Goal: Transaction & Acquisition: Purchase product/service

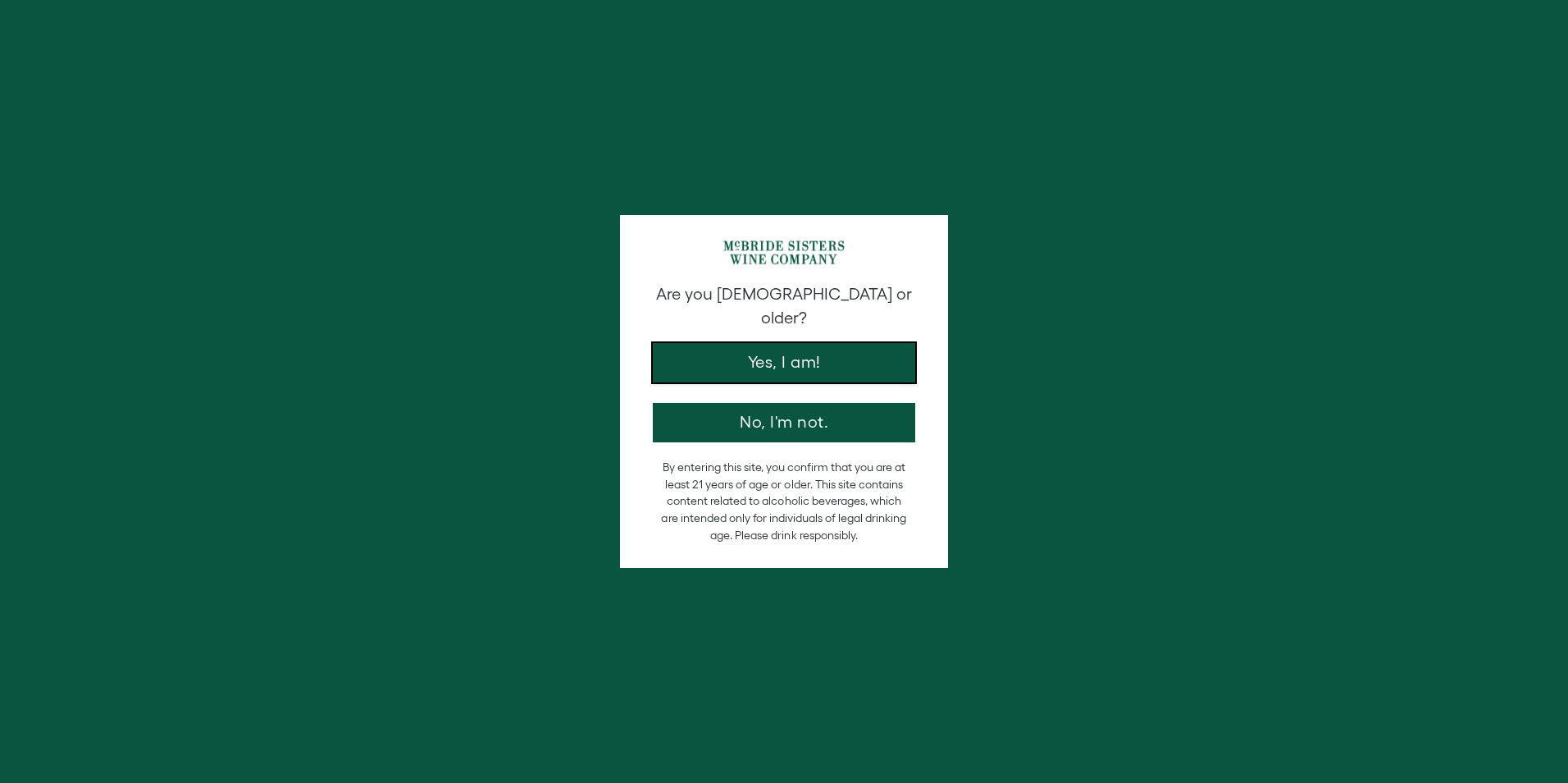
click at [778, 348] on button "Yes, I am!" at bounding box center [784, 362] width 262 height 40
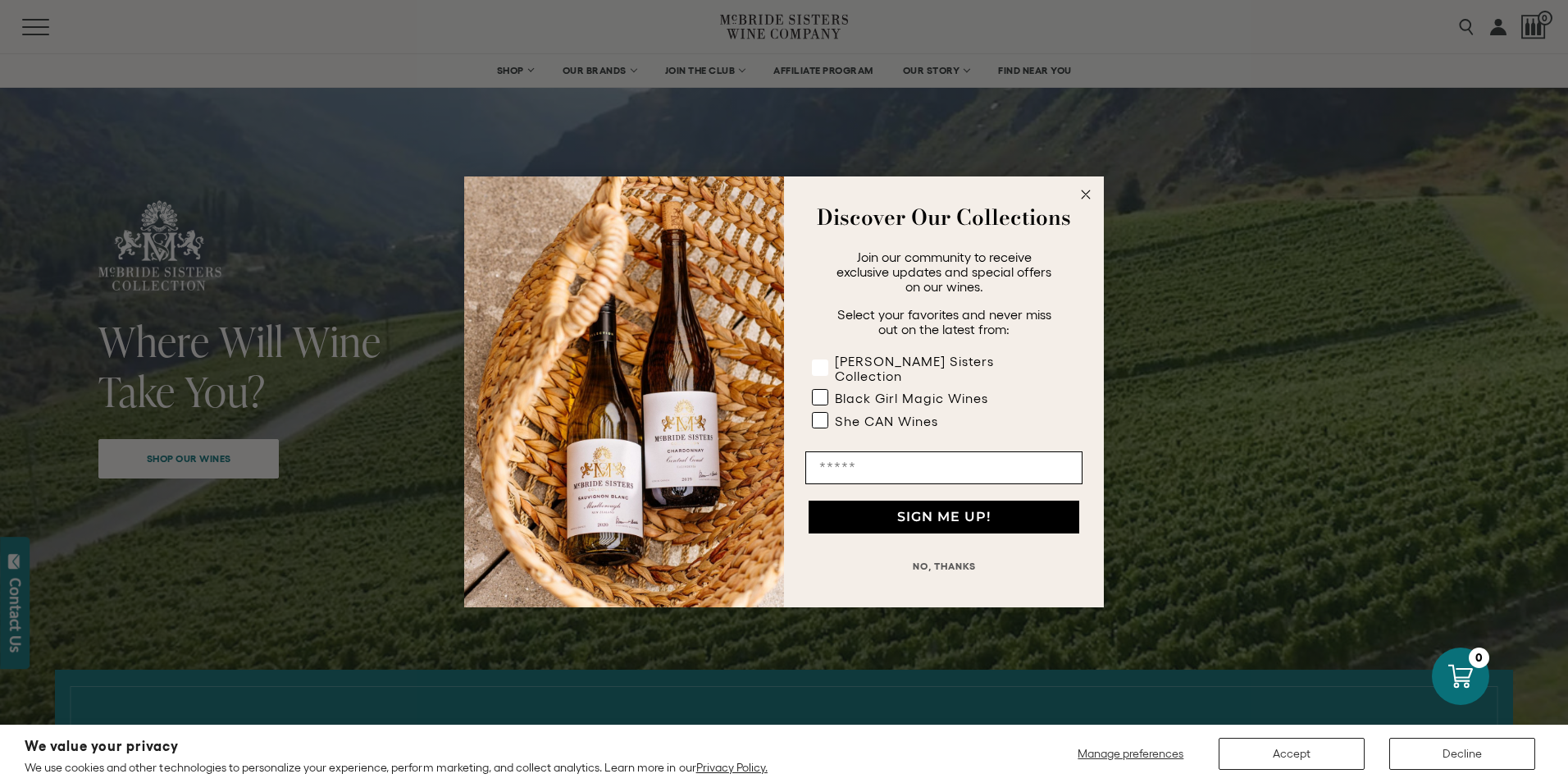
click at [819, 364] on rect "POPUP Form" at bounding box center [820, 367] width 15 height 15
click at [820, 389] on rect "POPUP Form" at bounding box center [820, 396] width 15 height 15
click at [817, 414] on rect "POPUP Form" at bounding box center [820, 420] width 15 height 15
click at [855, 461] on input "Email" at bounding box center [944, 467] width 278 height 33
type input "**********"
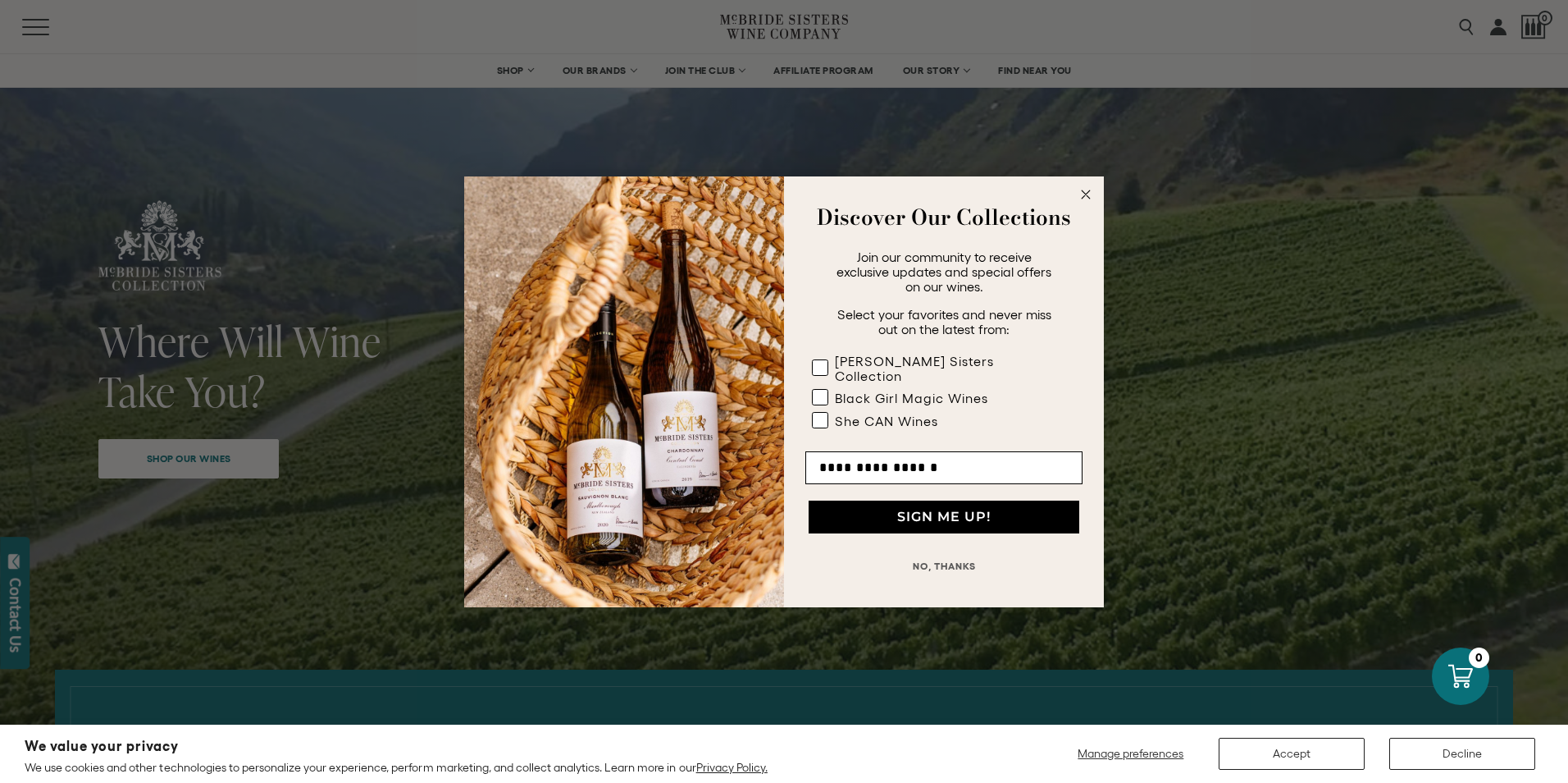
click at [892, 510] on button "SIGN ME UP!" at bounding box center [944, 516] width 271 height 33
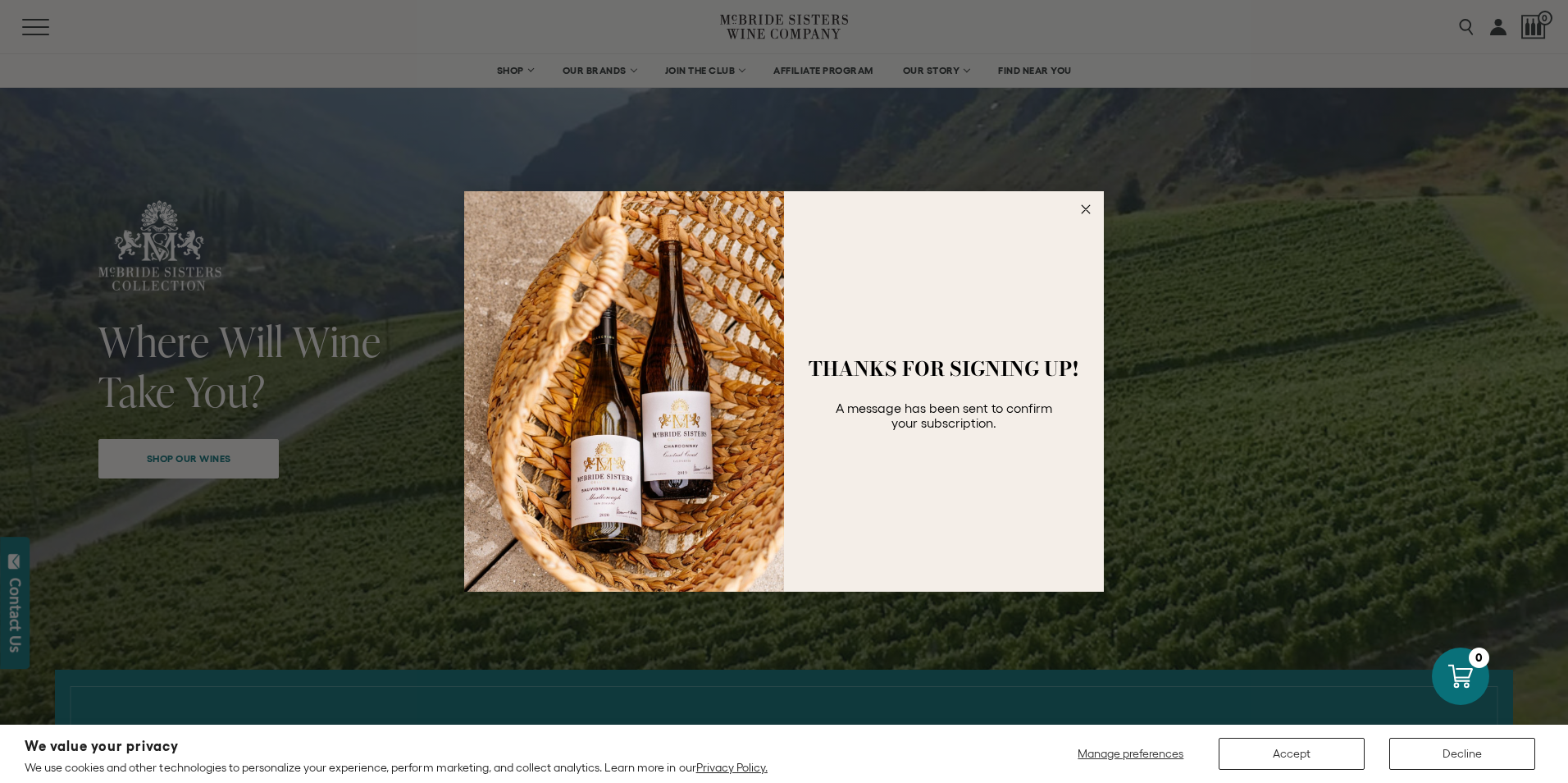
click at [1090, 211] on circle "Close dialog" at bounding box center [1087, 209] width 19 height 19
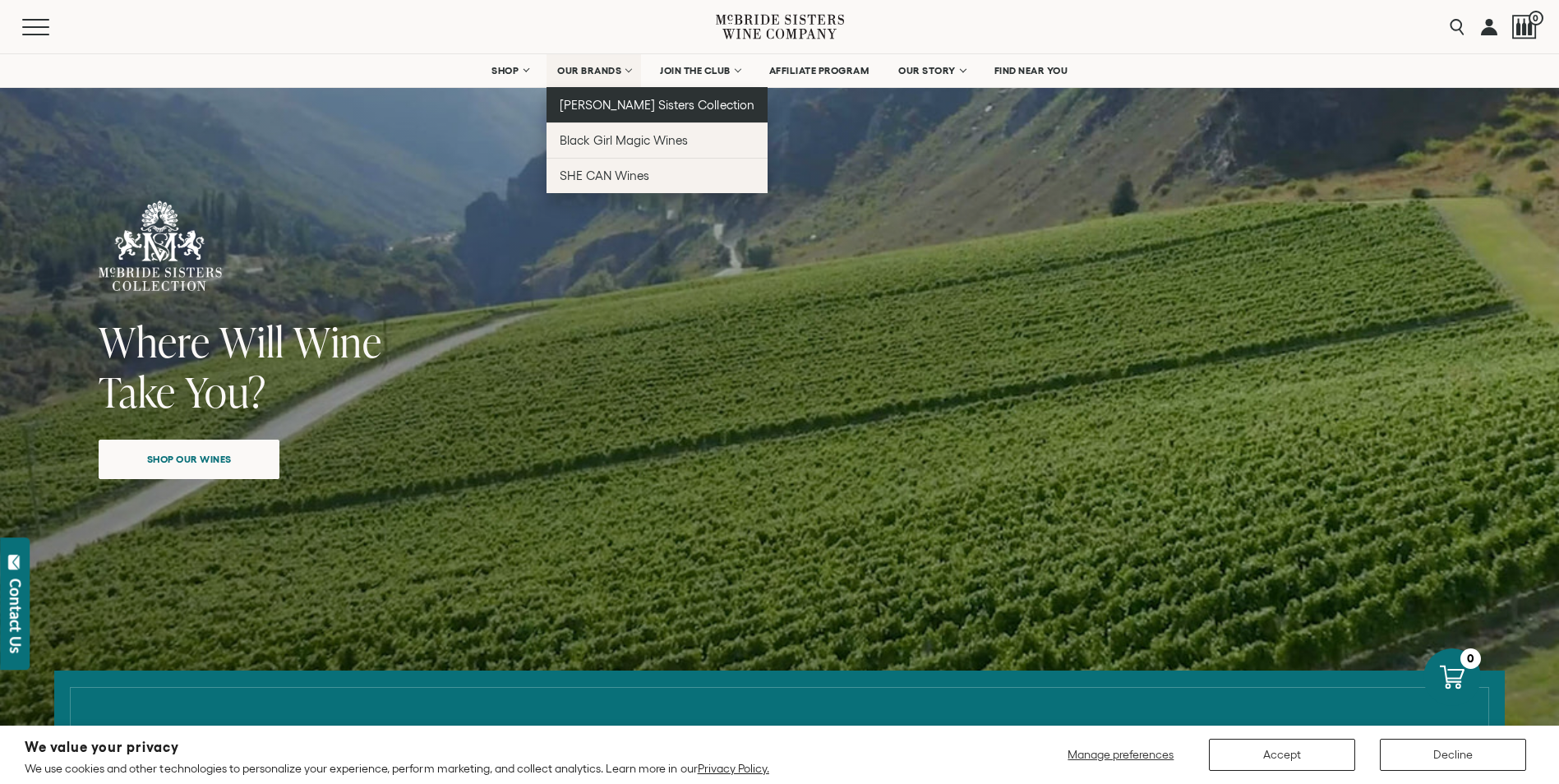
click at [610, 112] on link "[PERSON_NAME] Sisters Collection" at bounding box center [656, 105] width 221 height 36
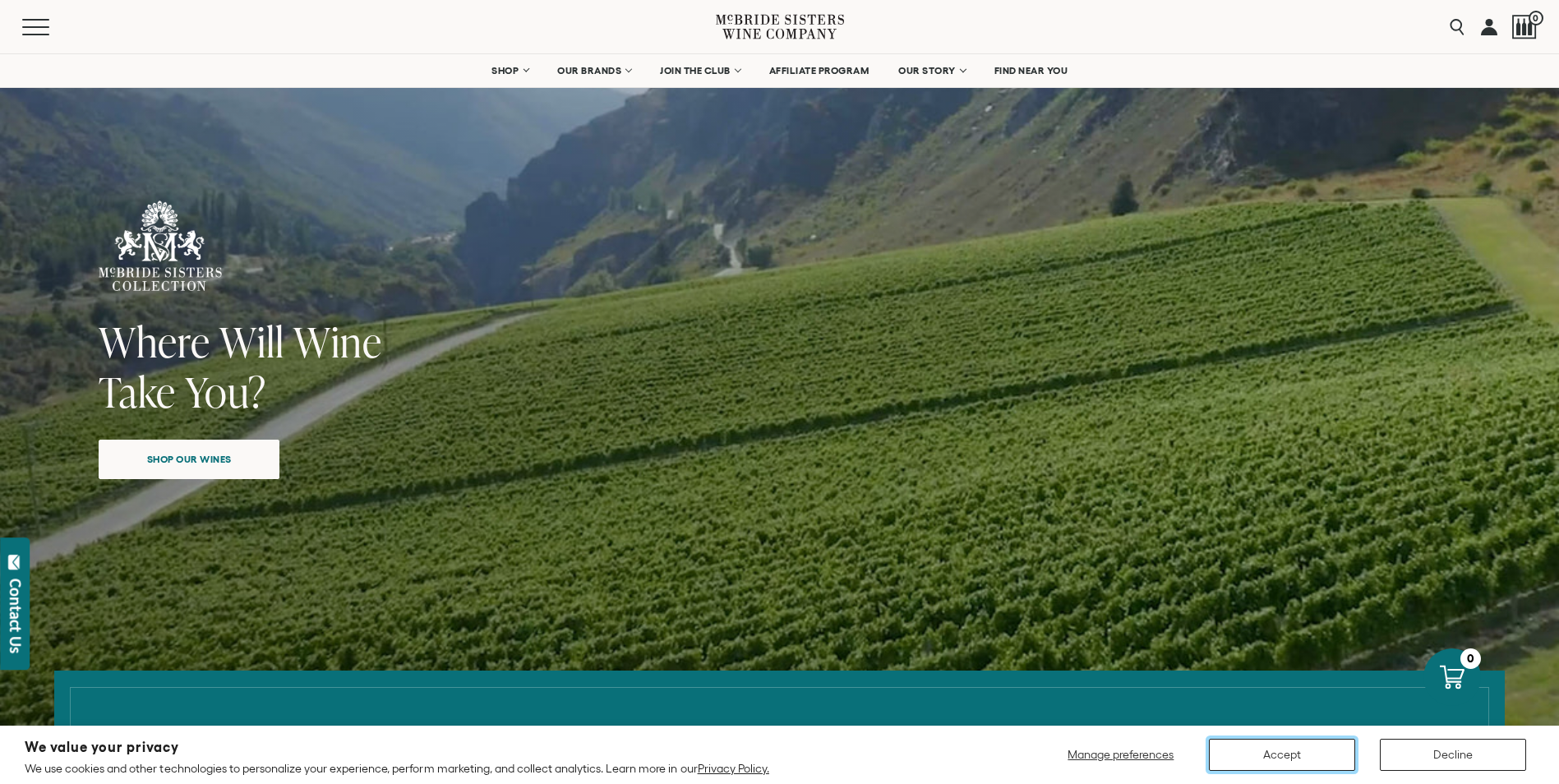
click at [1266, 758] on button "Accept" at bounding box center [1282, 754] width 147 height 32
